Goal: Information Seeking & Learning: Learn about a topic

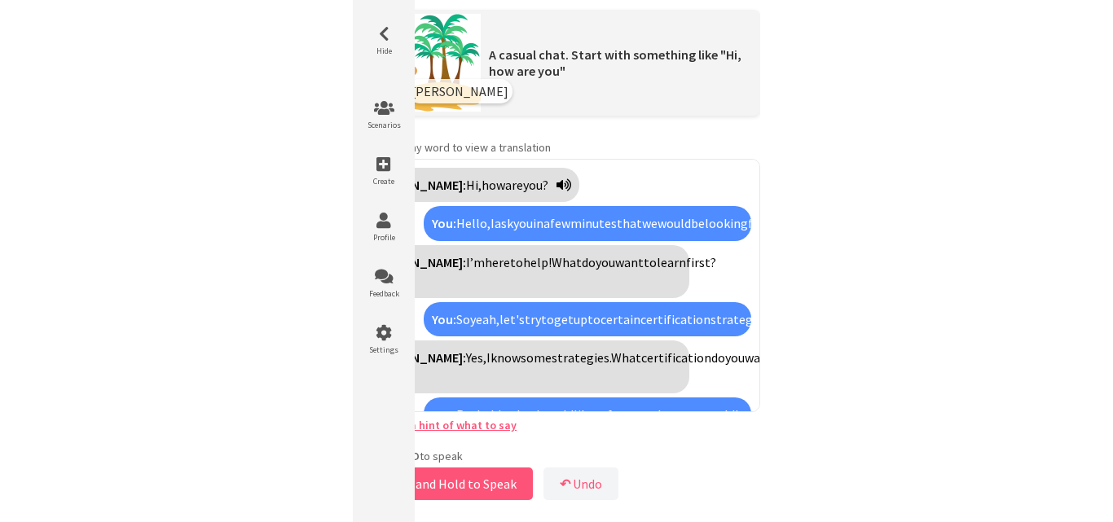
scroll to position [1452, 0]
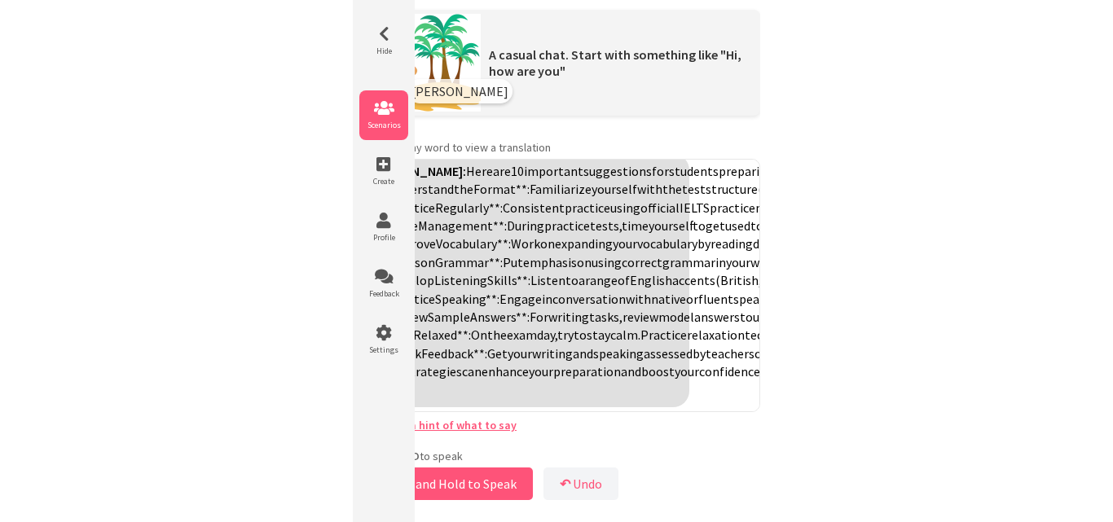
click at [390, 124] on span "Scenarios" at bounding box center [383, 125] width 49 height 11
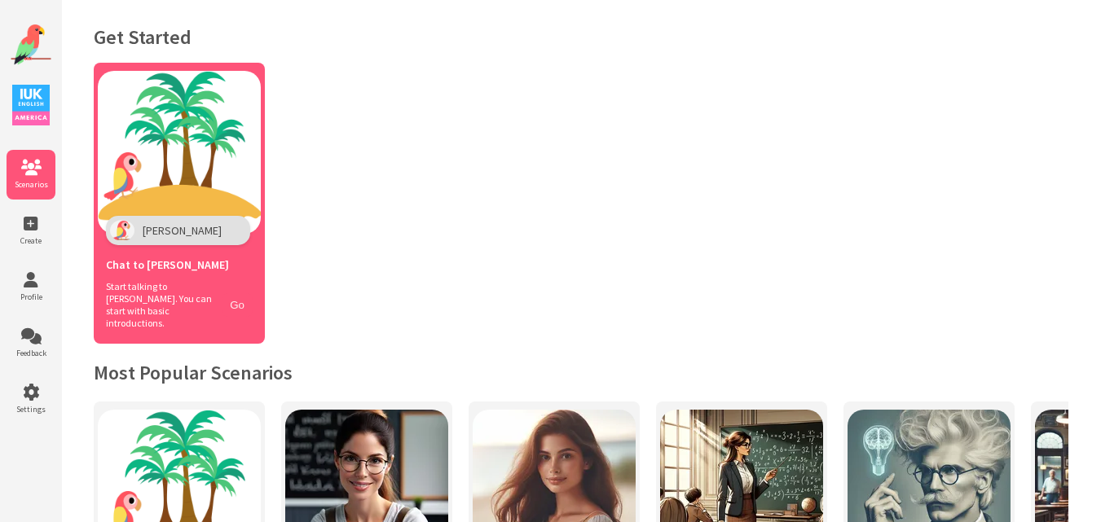
click at [239, 293] on button "Go" at bounding box center [237, 305] width 31 height 24
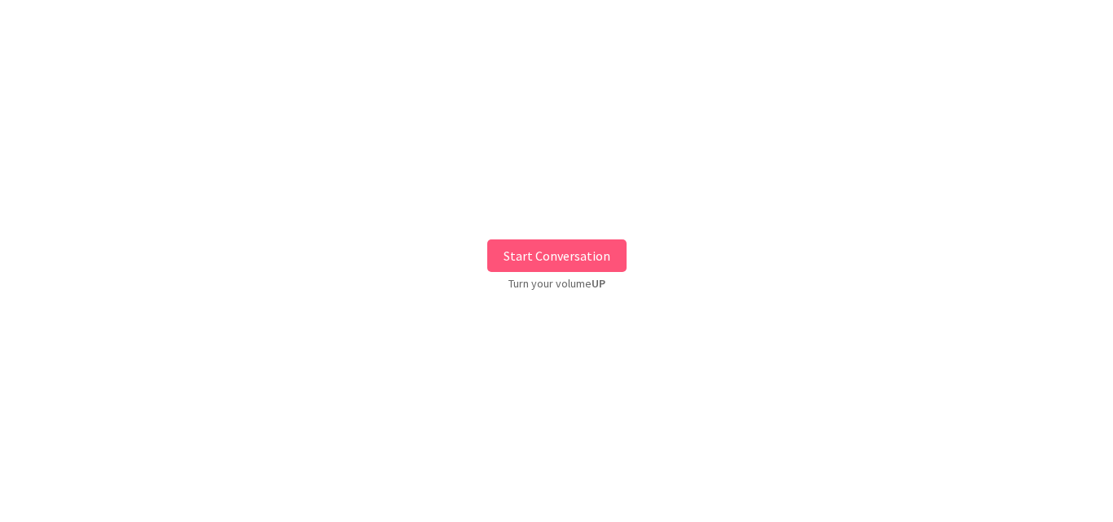
click at [569, 262] on button "Start Conversation" at bounding box center [556, 256] width 139 height 33
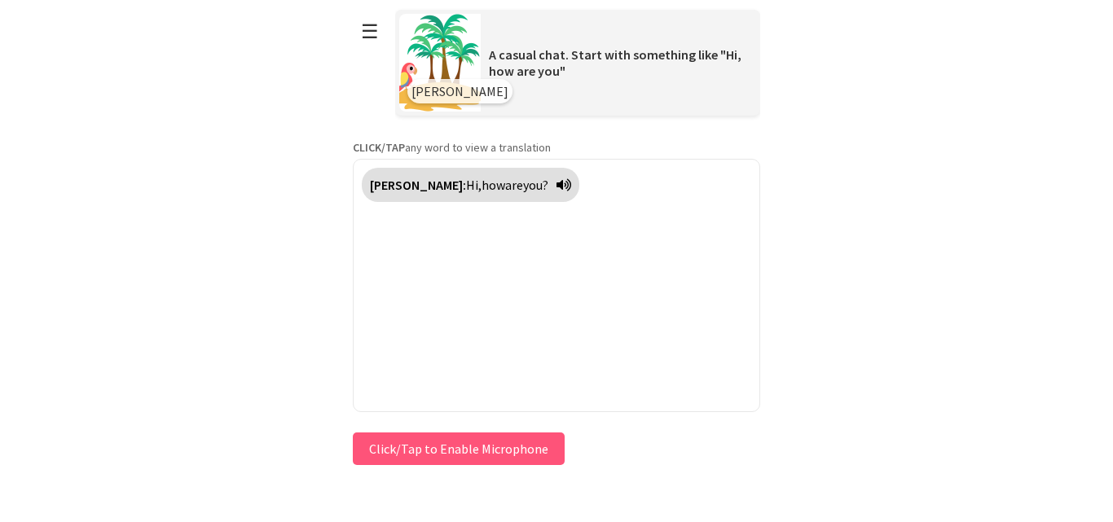
click at [408, 442] on button "Click/Tap to Enable Microphone" at bounding box center [459, 449] width 212 height 33
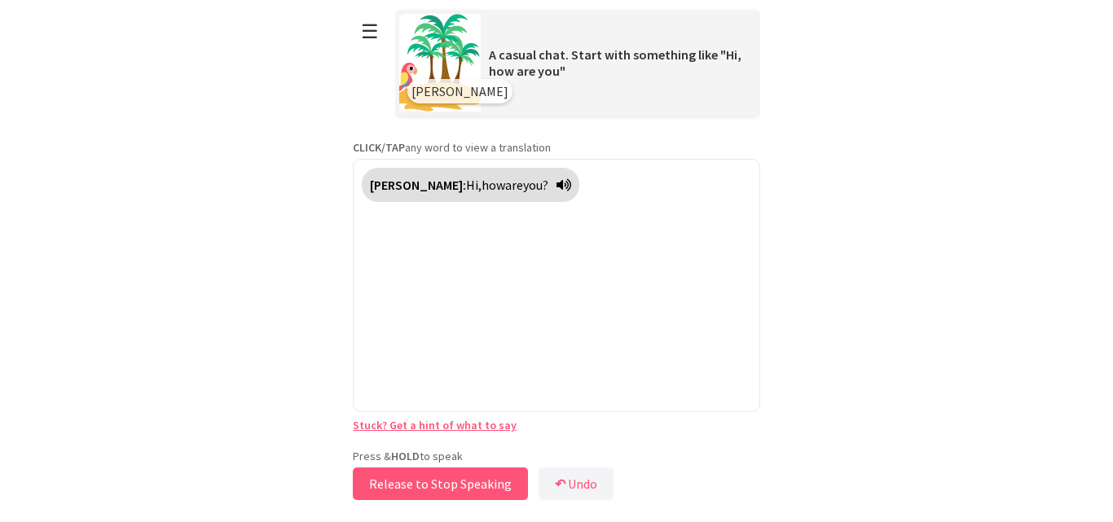
click at [398, 483] on button "Release to Stop Speaking" at bounding box center [440, 484] width 175 height 33
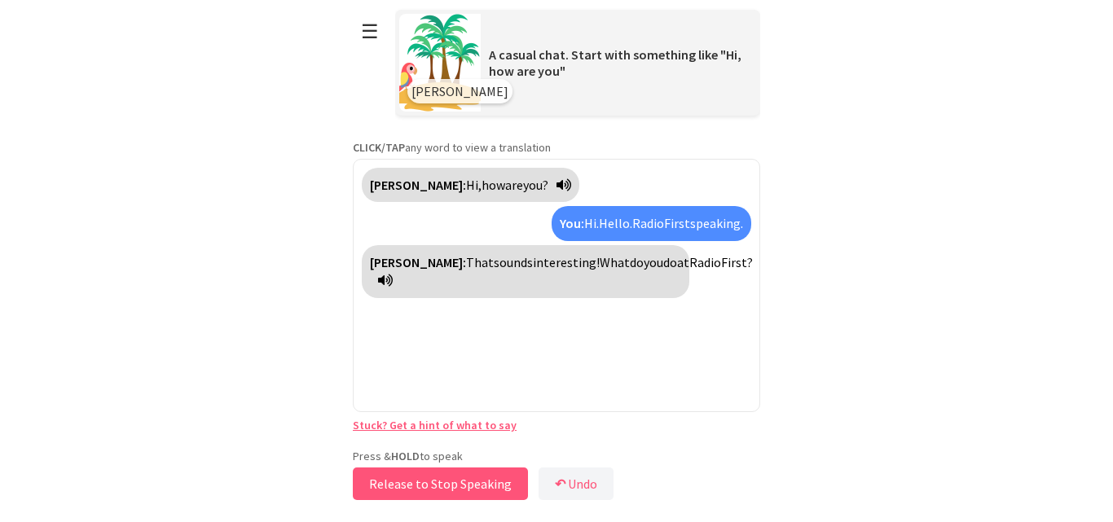
click at [444, 478] on button "Release to Stop Speaking" at bounding box center [440, 484] width 175 height 33
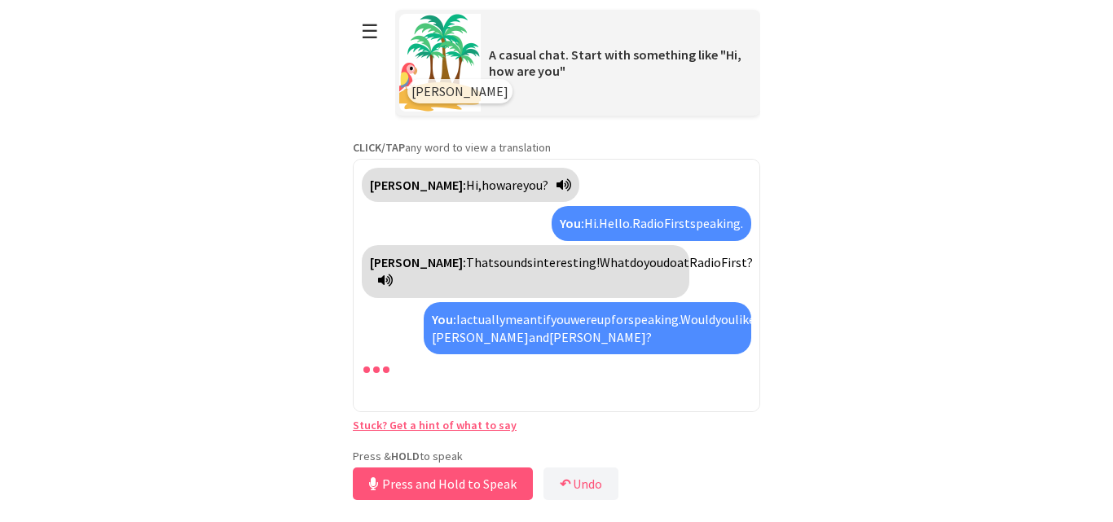
scroll to position [4, 0]
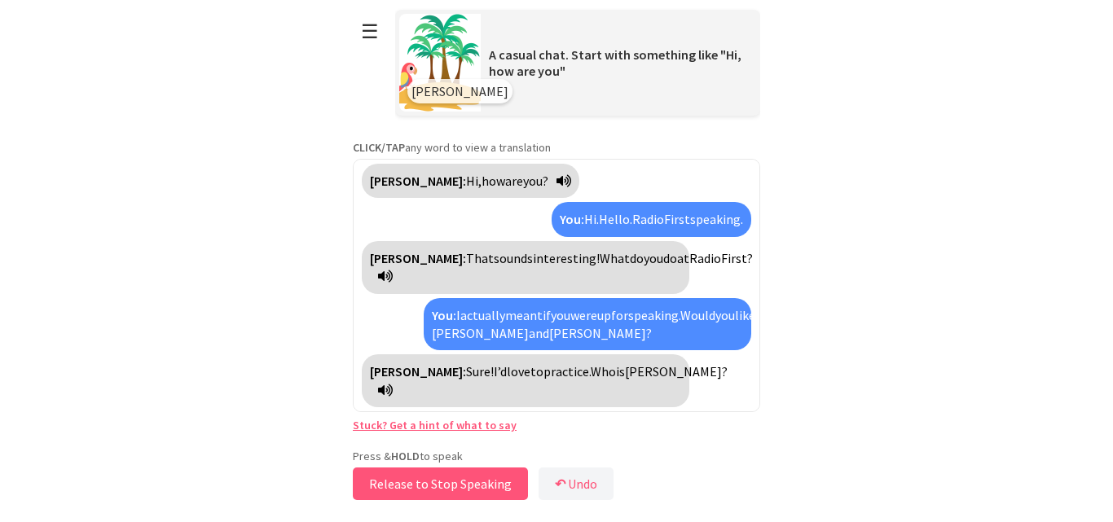
click at [444, 478] on button "Release to Stop Speaking" at bounding box center [440, 484] width 175 height 33
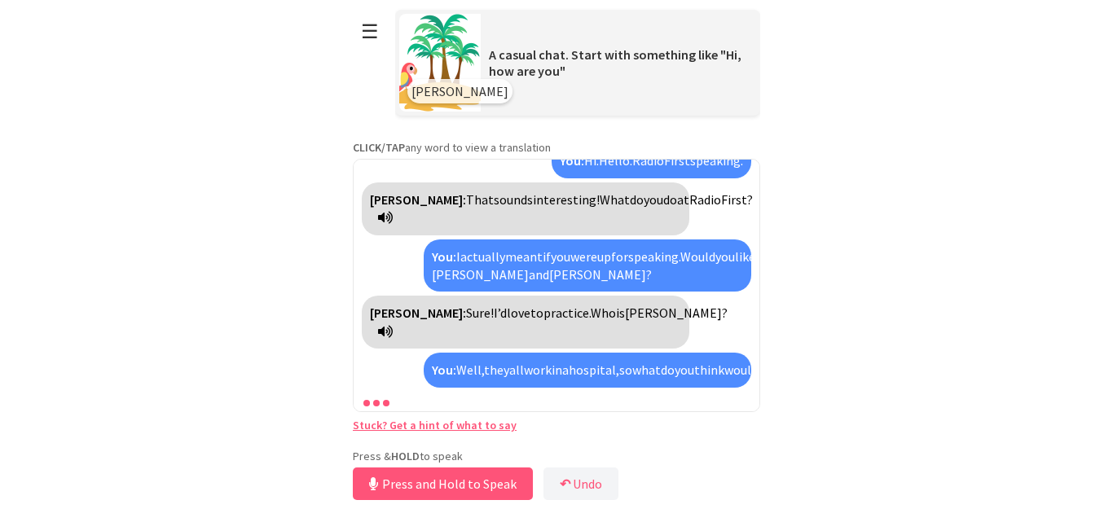
scroll to position [154, 0]
